Goal: Browse casually

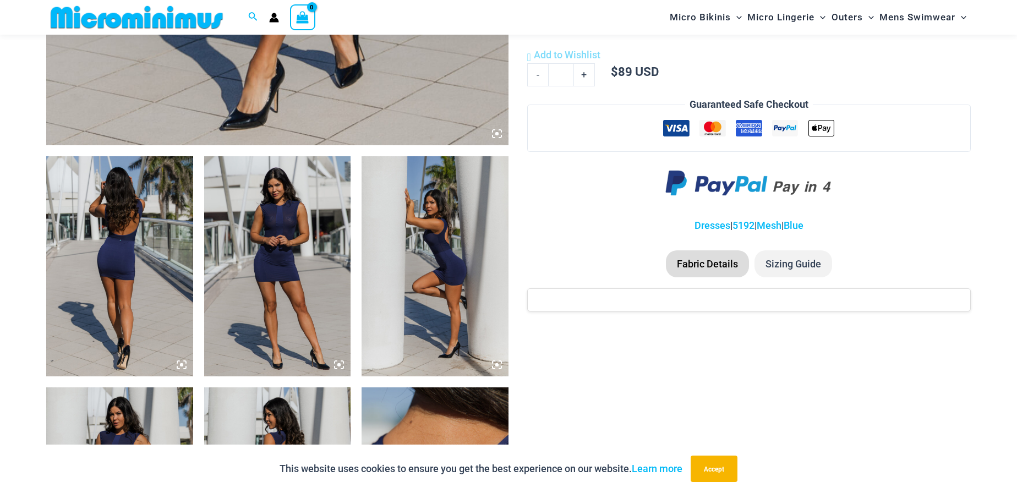
scroll to position [653, 0]
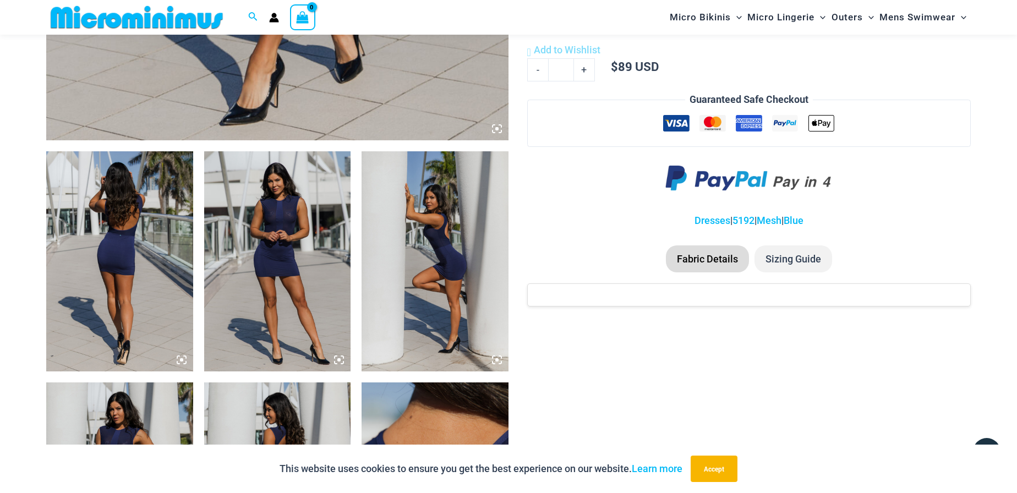
click at [280, 226] on img at bounding box center [277, 261] width 147 height 220
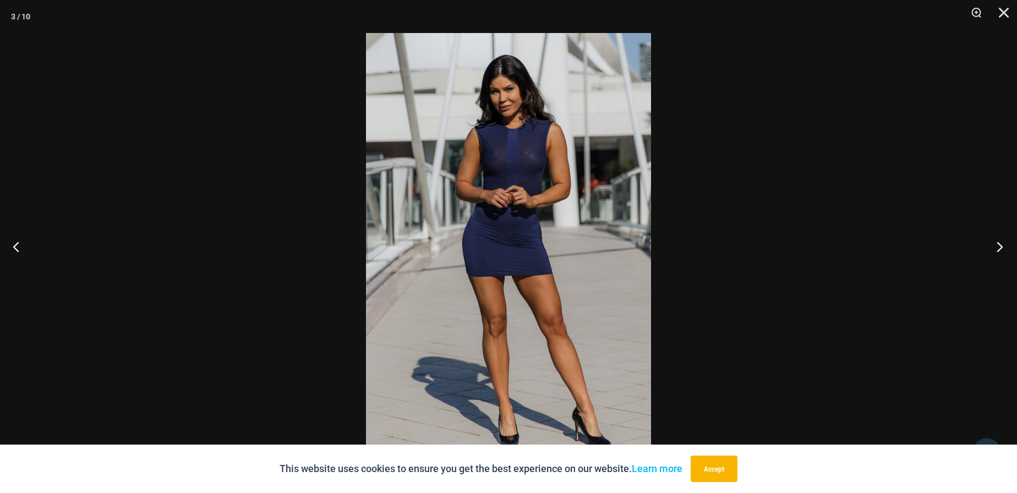
click at [1001, 246] on button "Next" at bounding box center [996, 246] width 41 height 55
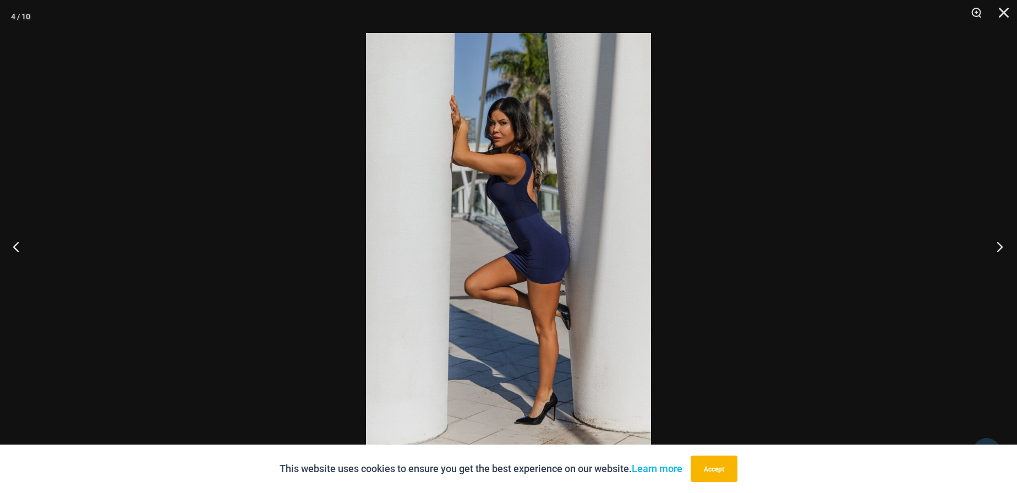
click at [1001, 246] on button "Next" at bounding box center [996, 246] width 41 height 55
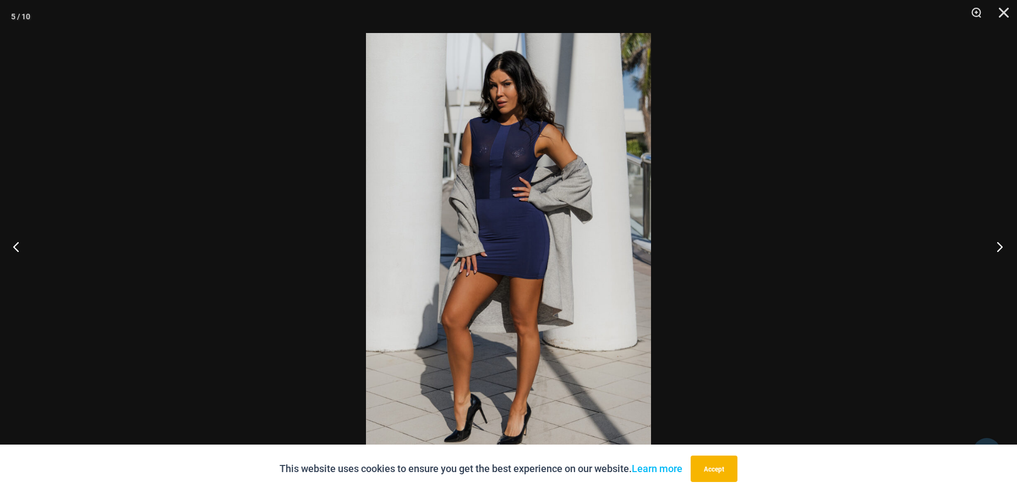
click at [1001, 246] on button "Next" at bounding box center [996, 246] width 41 height 55
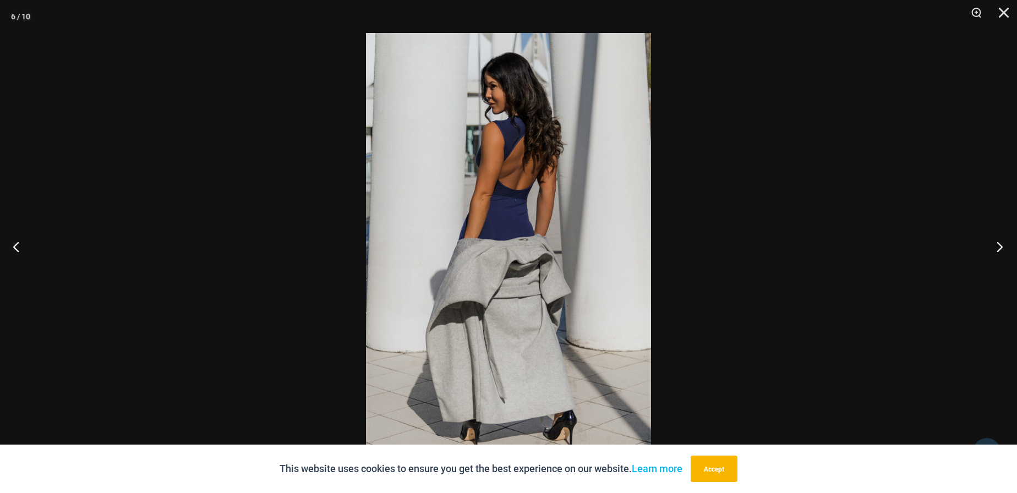
click at [1001, 246] on button "Next" at bounding box center [996, 246] width 41 height 55
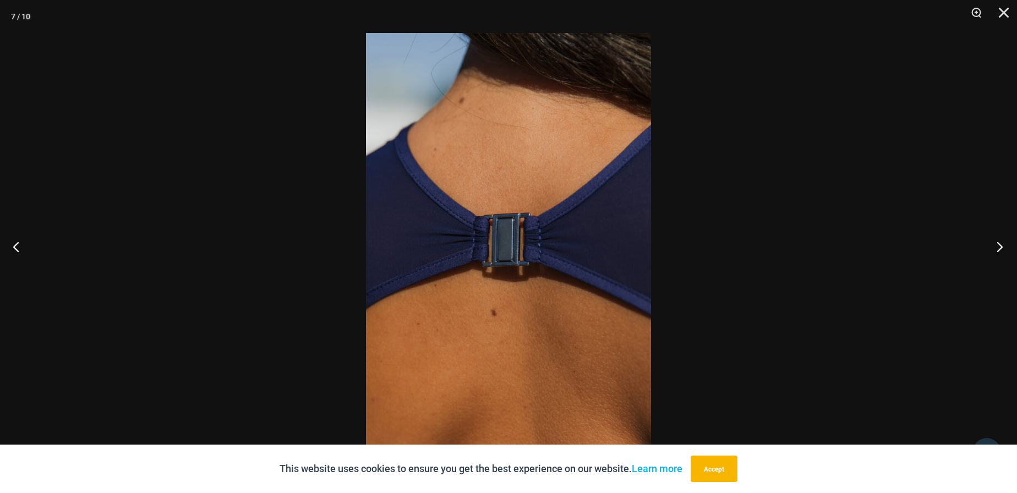
click at [1001, 246] on button "Next" at bounding box center [996, 246] width 41 height 55
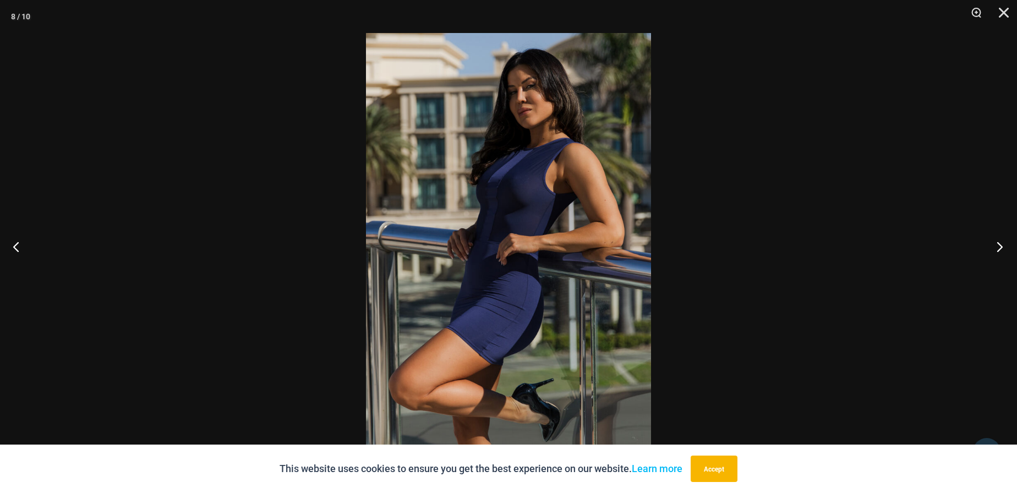
click at [1001, 246] on button "Next" at bounding box center [996, 246] width 41 height 55
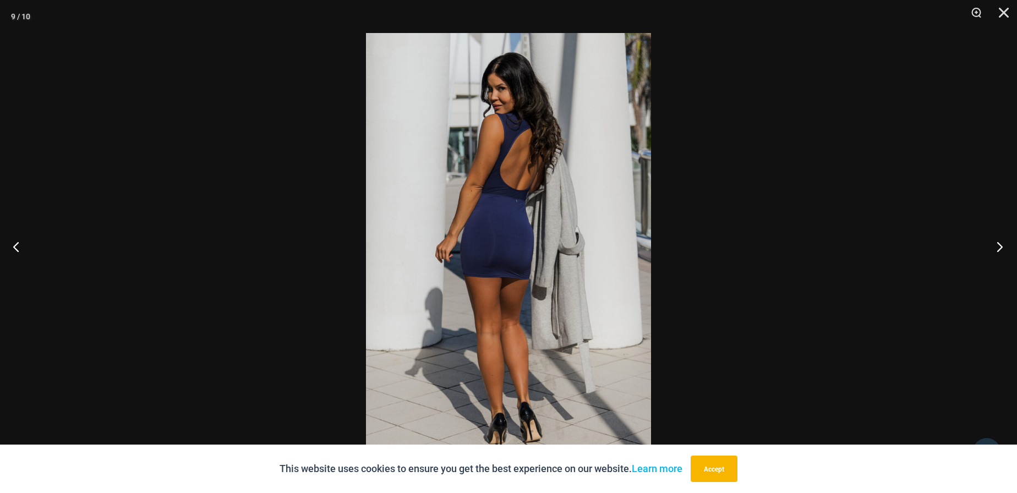
click at [1001, 246] on button "Next" at bounding box center [996, 246] width 41 height 55
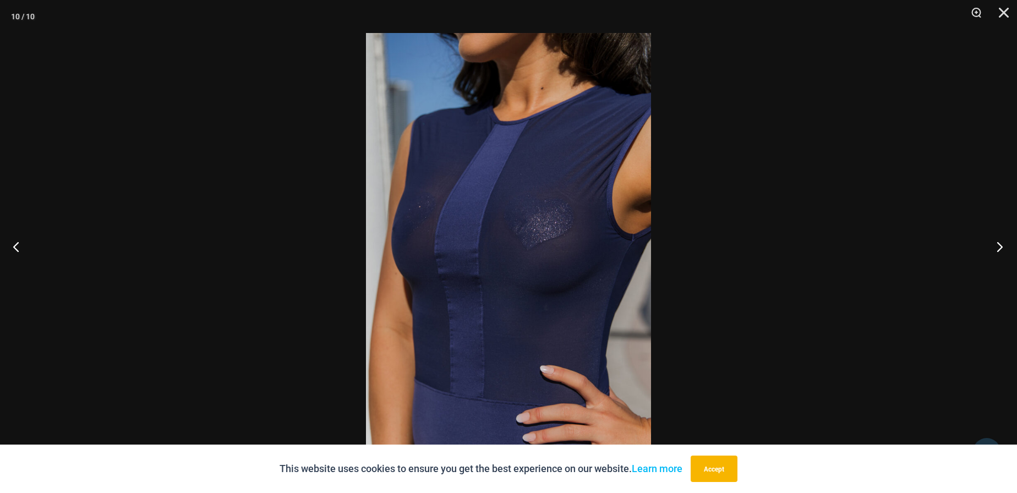
click at [1001, 246] on button "Next" at bounding box center [996, 246] width 41 height 55
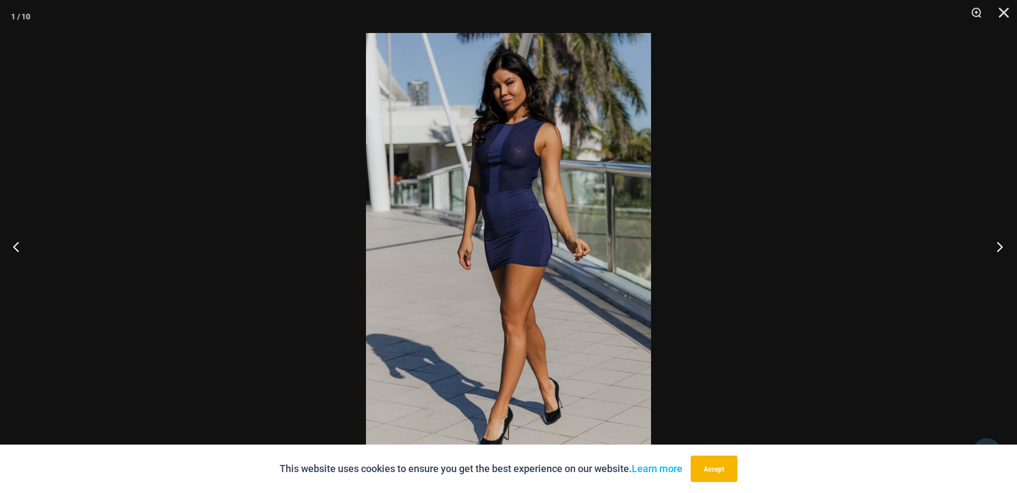
click at [1001, 246] on button "Next" at bounding box center [996, 246] width 41 height 55
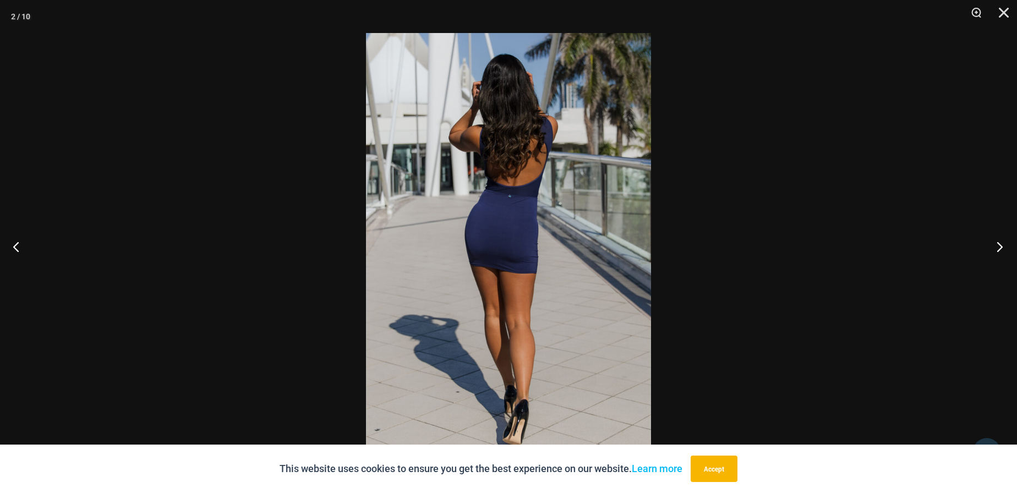
click at [1001, 246] on button "Next" at bounding box center [996, 246] width 41 height 55
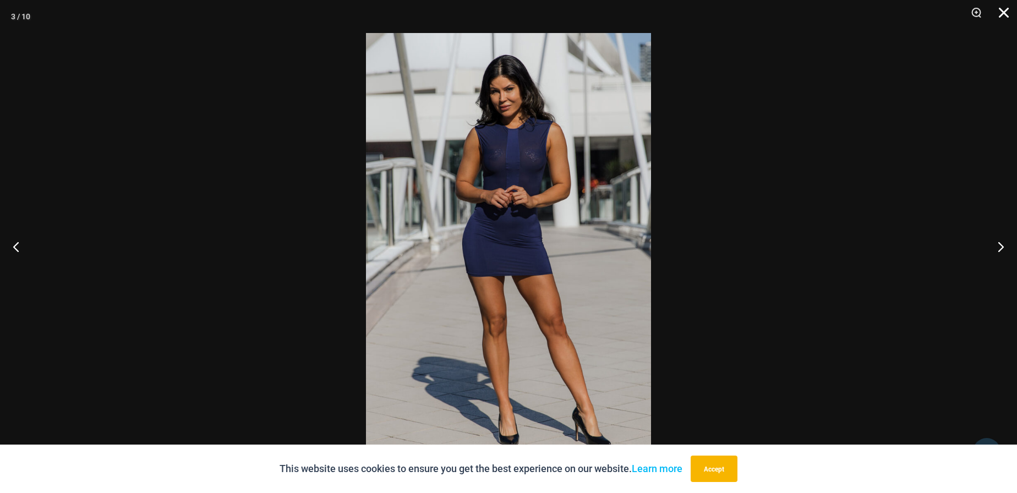
click at [1005, 13] on button "Close" at bounding box center [1000, 16] width 28 height 33
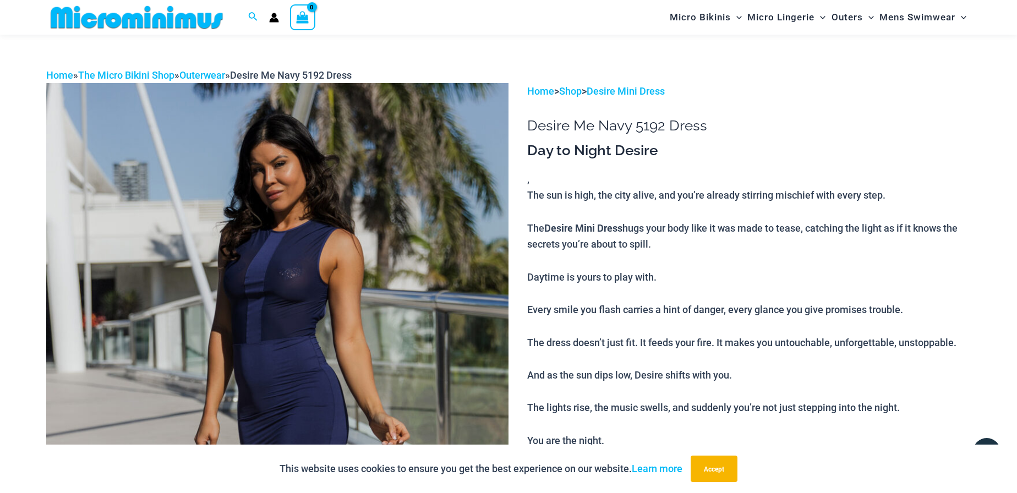
scroll to position [0, 0]
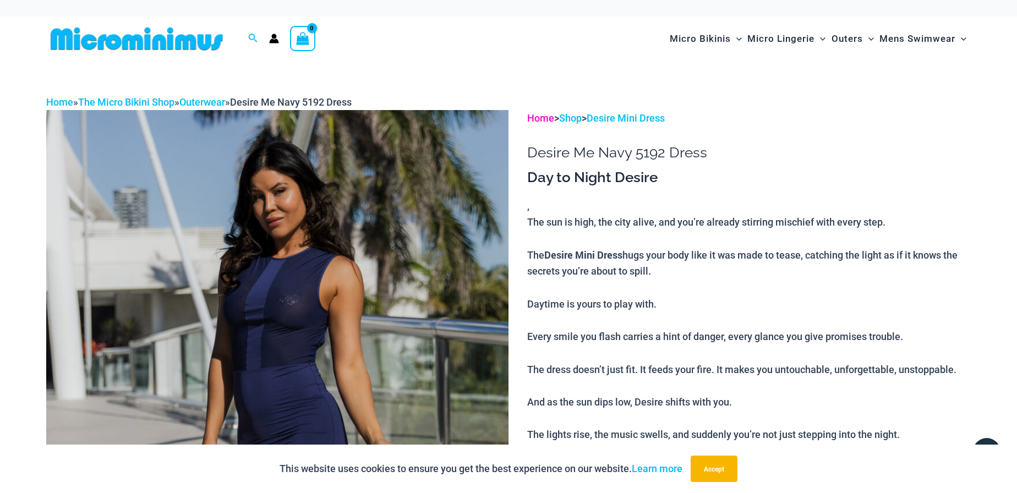
click at [537, 118] on link "Home" at bounding box center [540, 118] width 27 height 12
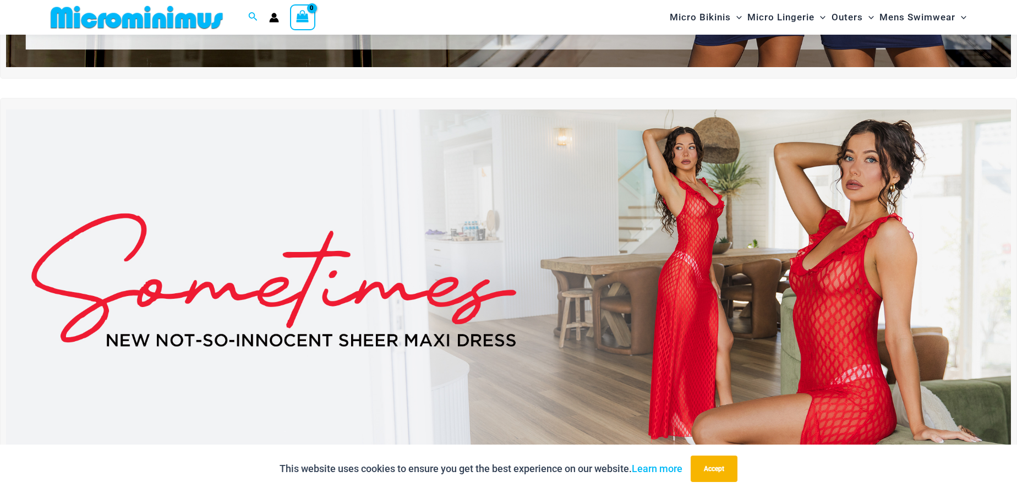
scroll to position [377, 0]
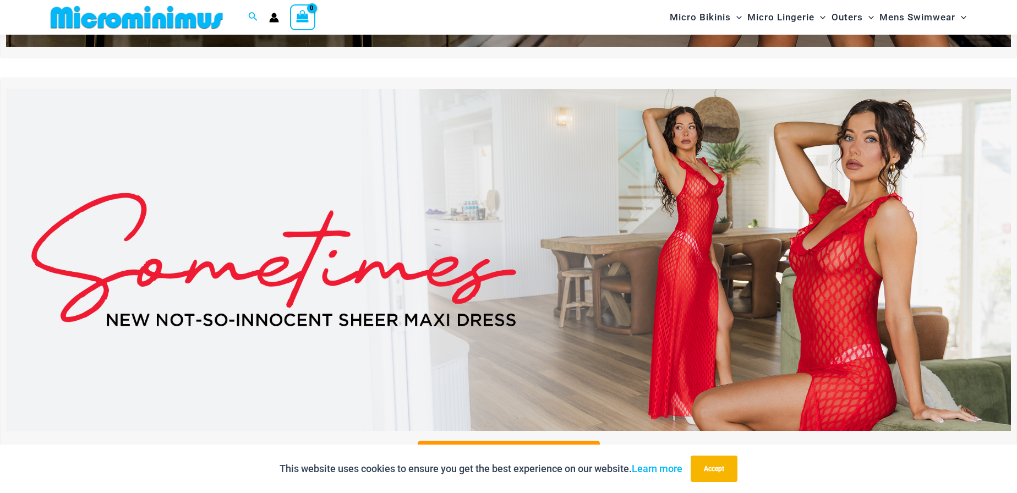
click at [729, 244] on img at bounding box center [508, 260] width 1005 height 342
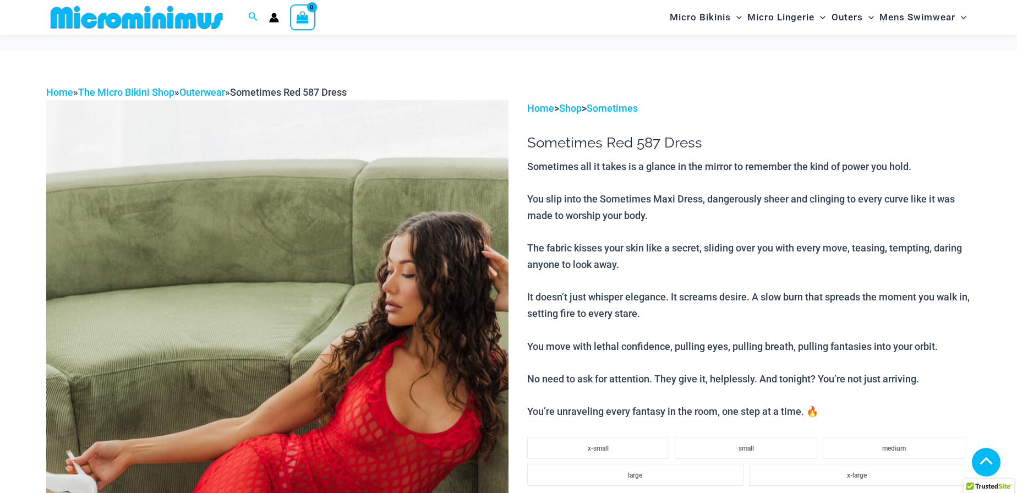
scroll to position [661, 0]
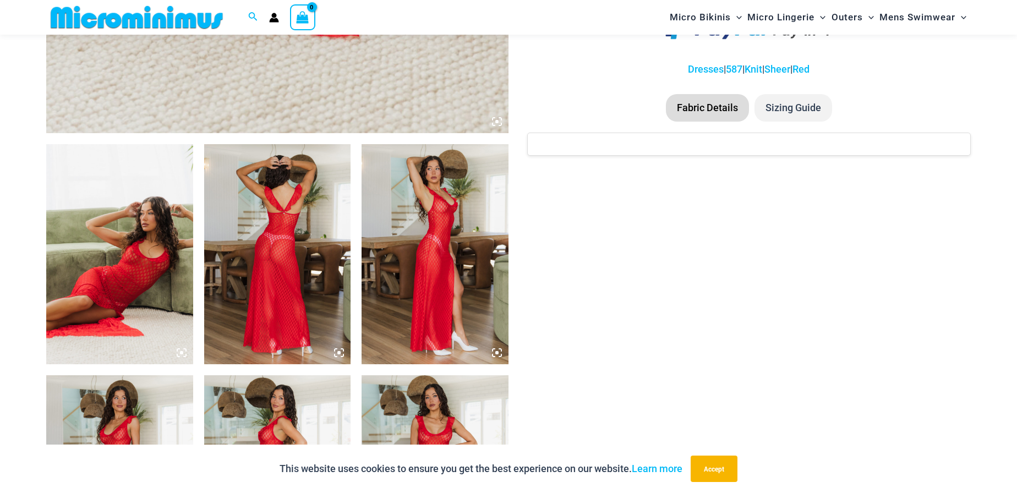
click at [276, 226] on img at bounding box center [277, 254] width 147 height 220
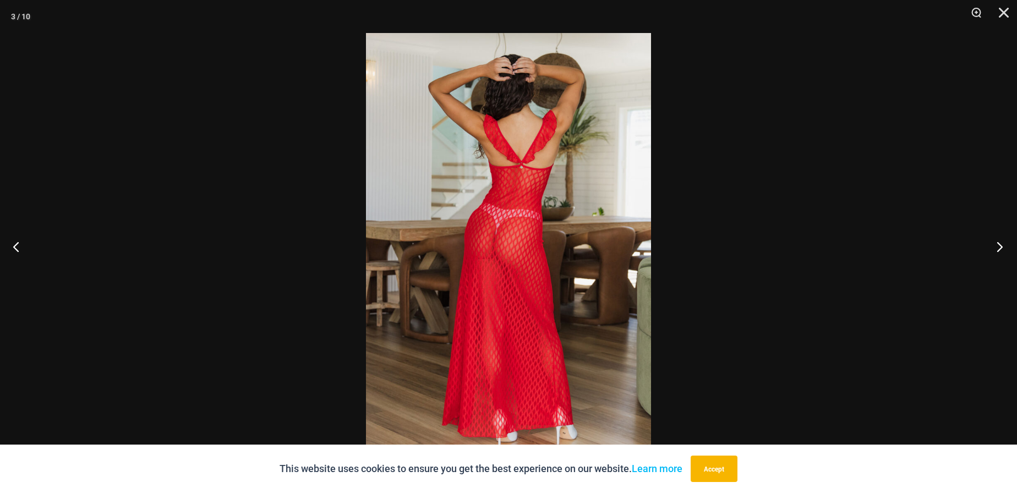
click at [997, 245] on button "Next" at bounding box center [996, 246] width 41 height 55
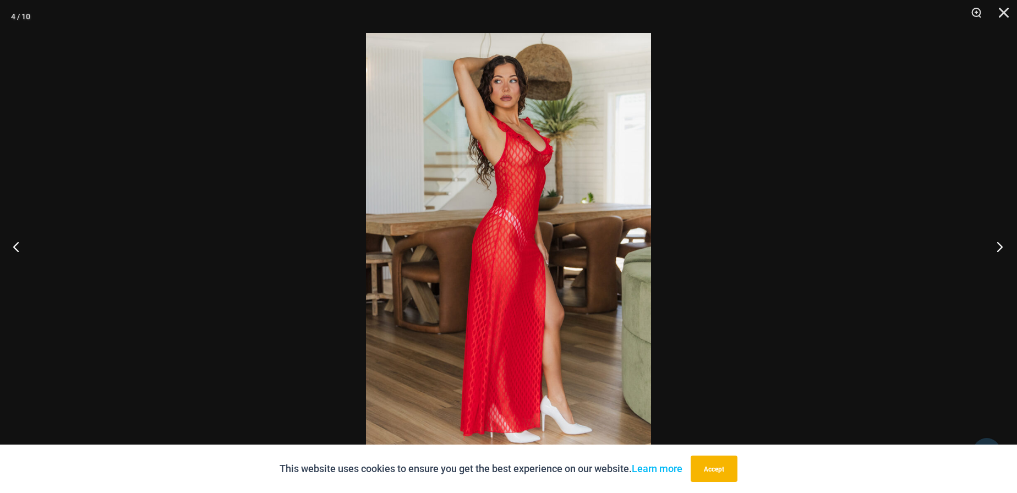
click at [997, 245] on button "Next" at bounding box center [996, 246] width 41 height 55
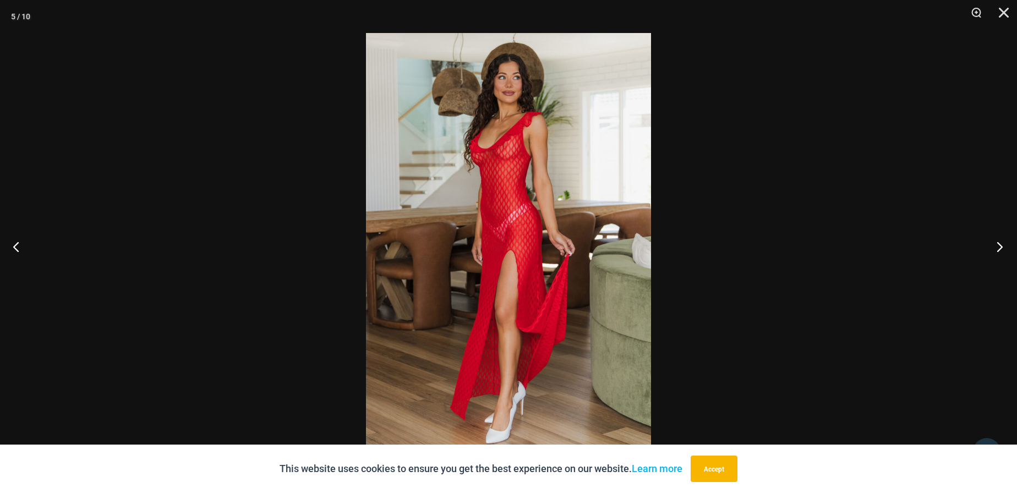
click at [997, 245] on button "Next" at bounding box center [996, 246] width 41 height 55
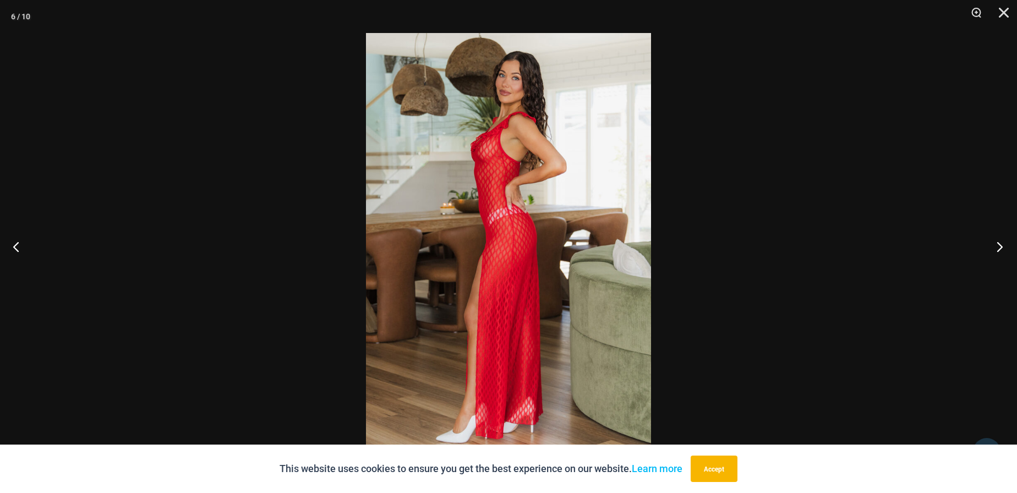
click at [997, 245] on button "Next" at bounding box center [996, 246] width 41 height 55
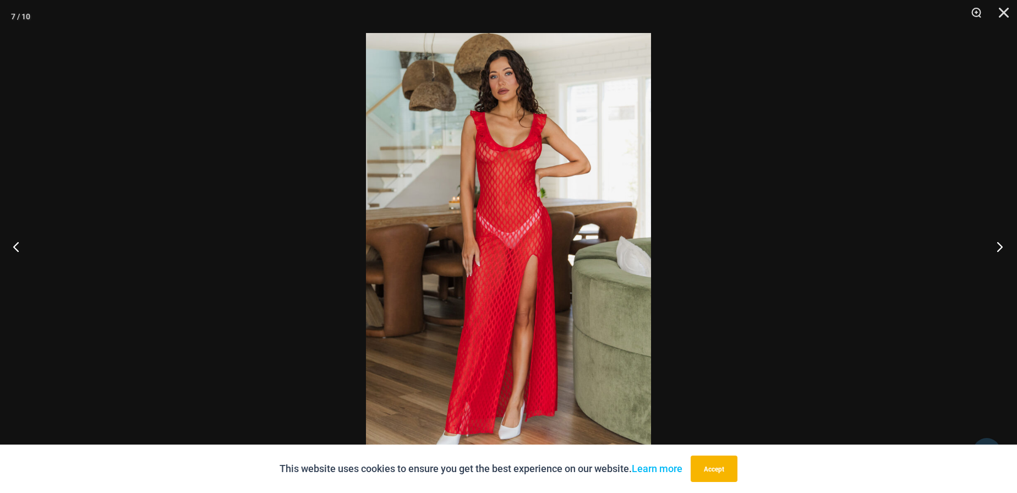
click at [997, 245] on button "Next" at bounding box center [996, 246] width 41 height 55
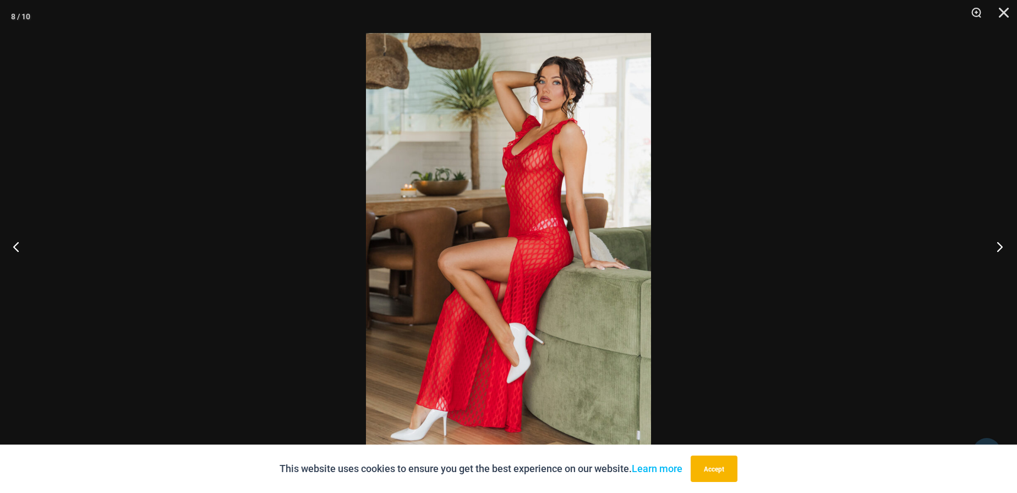
click at [997, 245] on button "Next" at bounding box center [996, 246] width 41 height 55
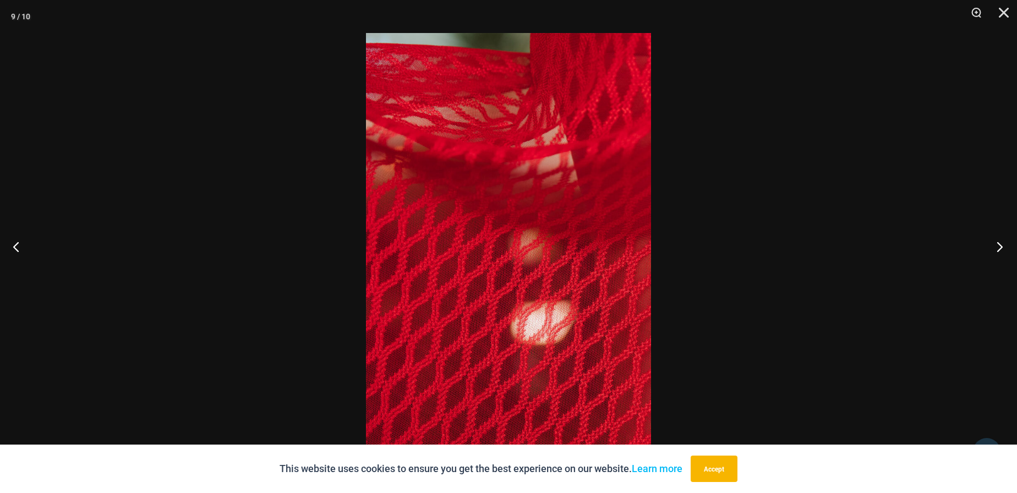
click at [997, 245] on button "Next" at bounding box center [996, 246] width 41 height 55
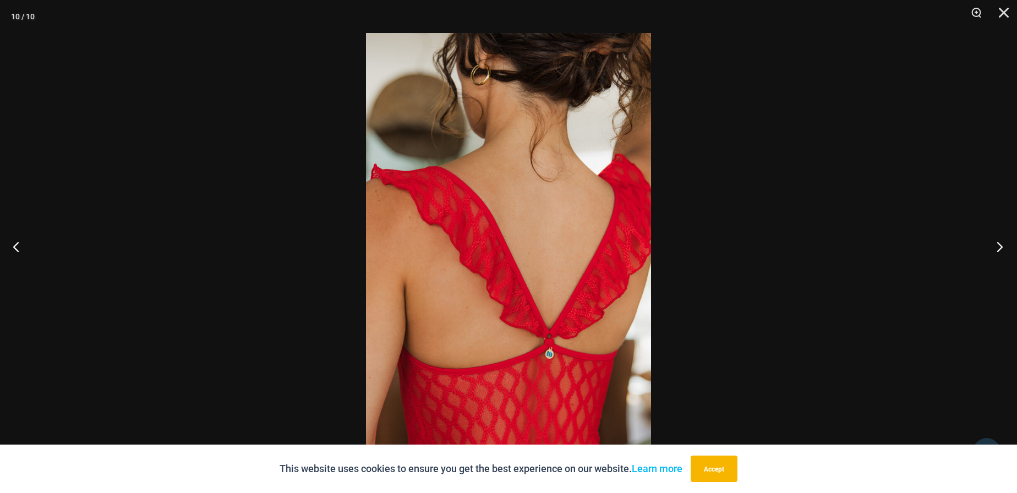
click at [997, 245] on button "Next" at bounding box center [996, 246] width 41 height 55
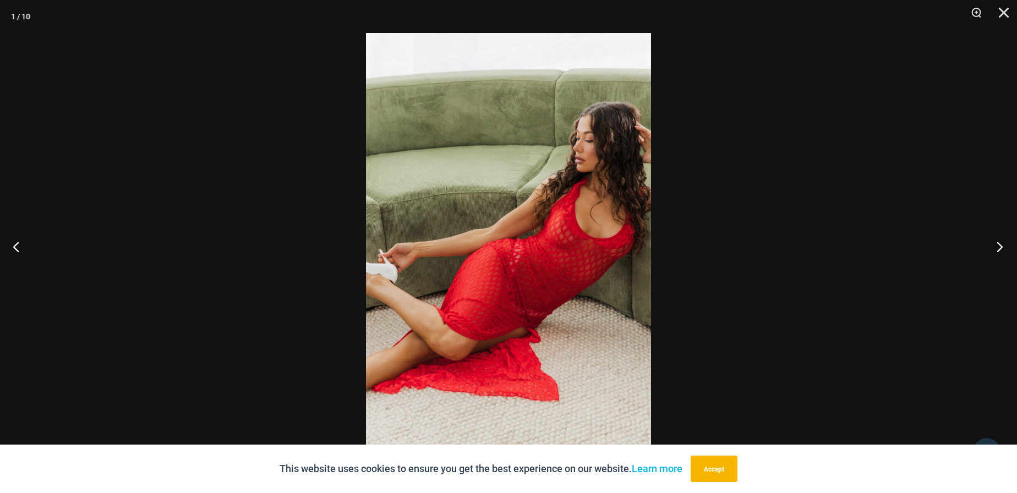
click at [997, 245] on button "Next" at bounding box center [996, 246] width 41 height 55
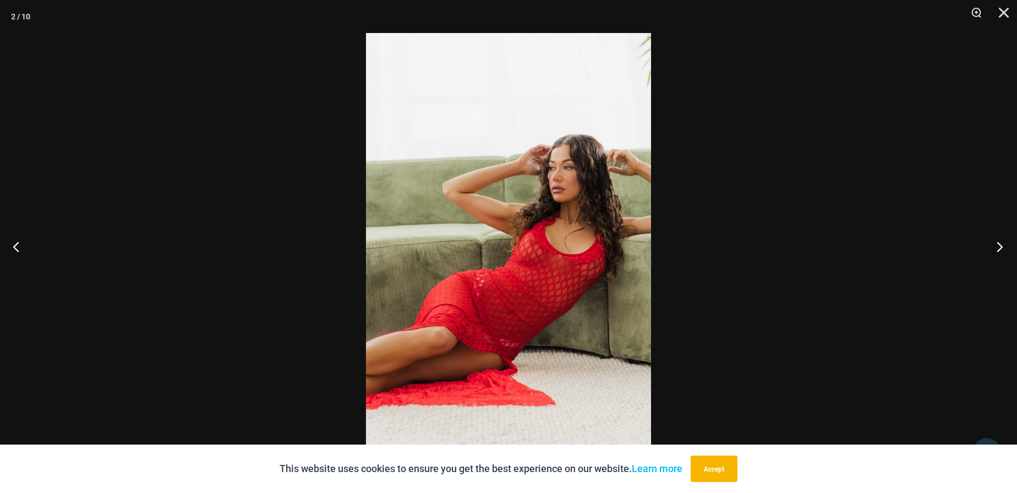
click at [997, 244] on button "Next" at bounding box center [996, 246] width 41 height 55
